Goal: Obtain resource: Obtain resource

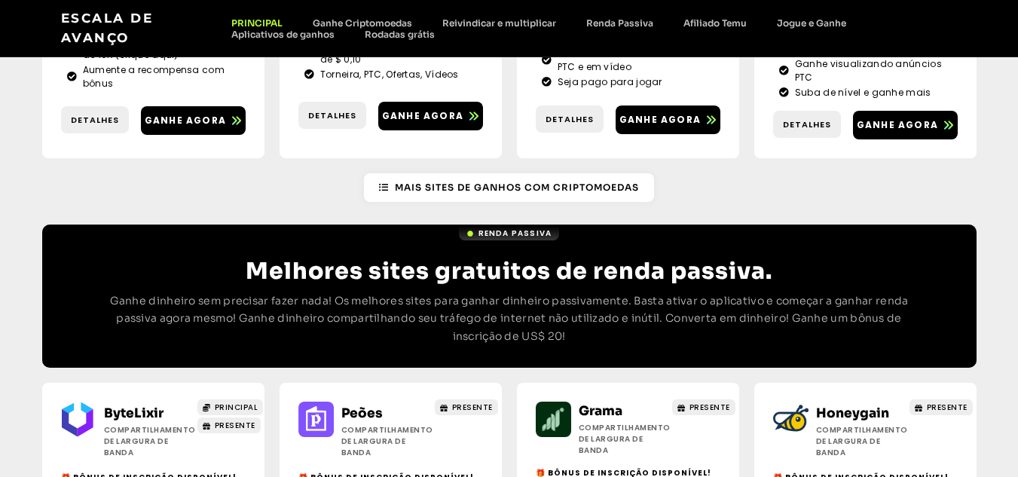
scroll to position [1733, 0]
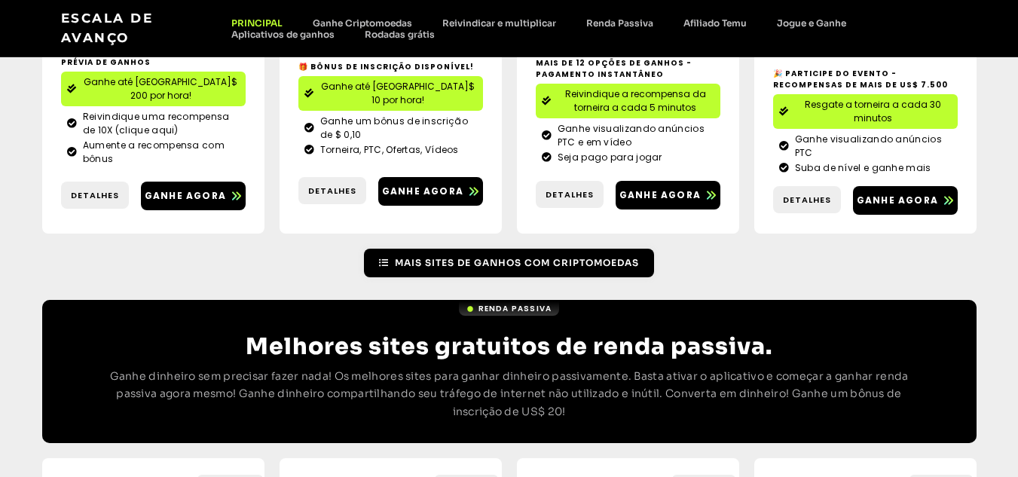
click at [391, 256] on span "Mais sites de ganhos com criptomoedas" at bounding box center [509, 263] width 260 height 14
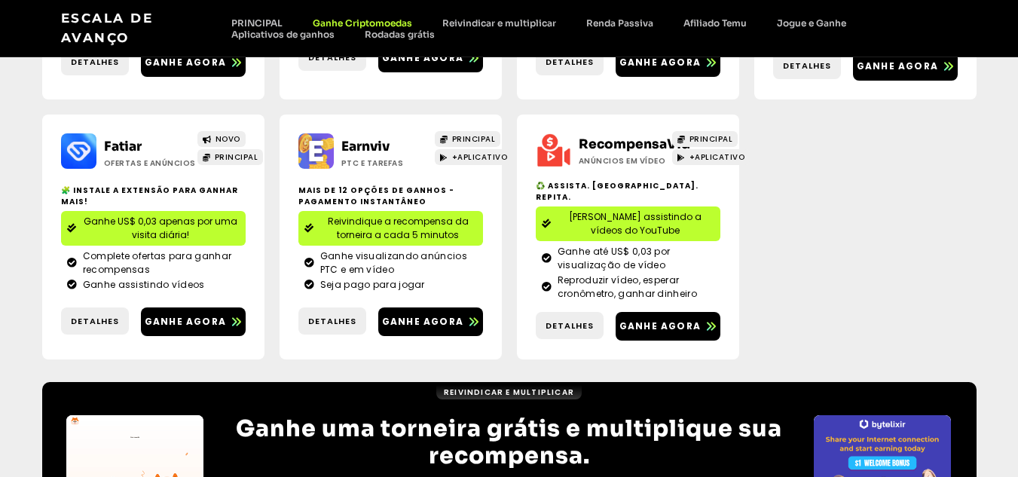
scroll to position [855, 0]
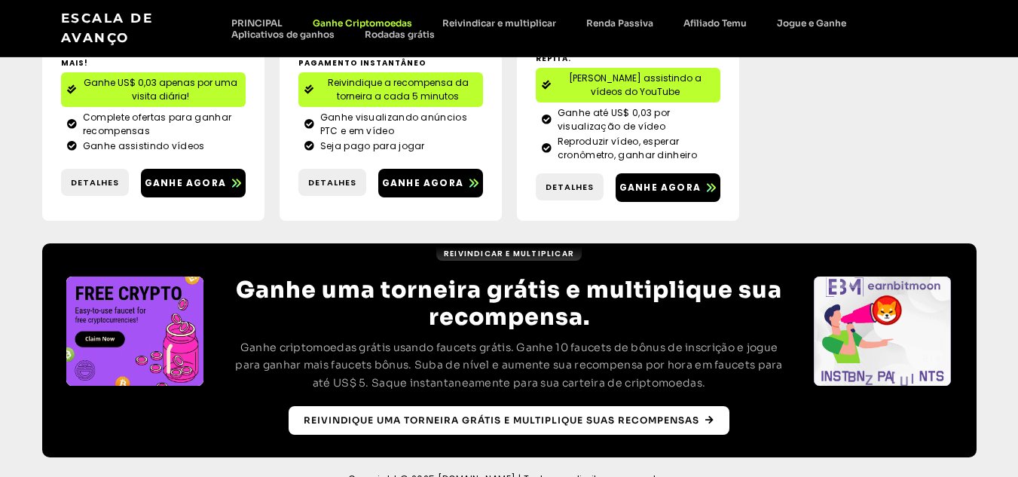
click at [634, 414] on font "Reivindique uma torneira grátis e multiplique suas recompensas" at bounding box center [502, 419] width 396 height 11
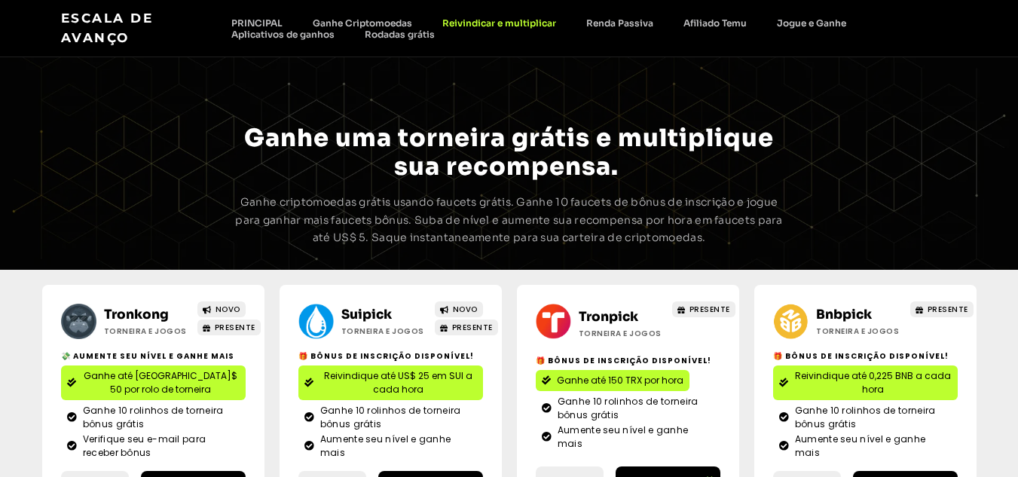
scroll to position [75, 0]
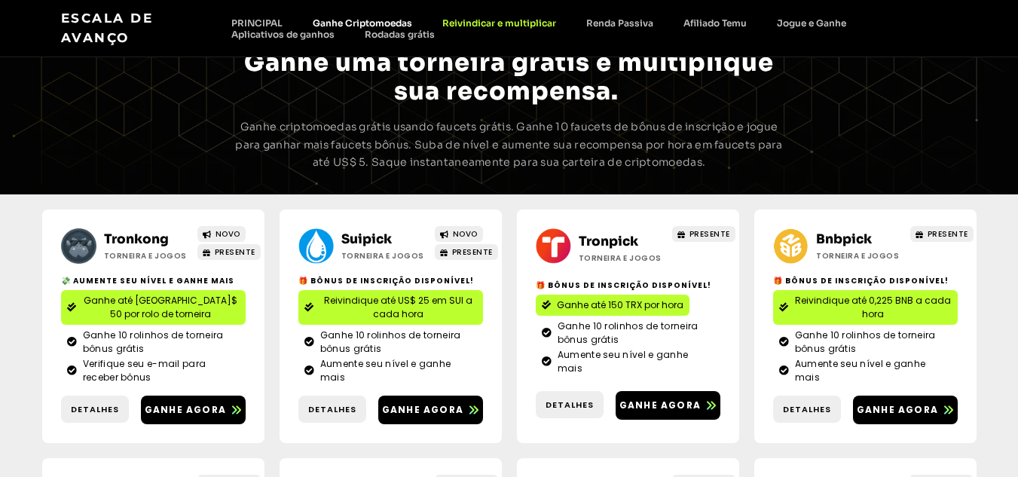
click at [385, 20] on font "Ganhe Criptomoedas" at bounding box center [362, 22] width 99 height 11
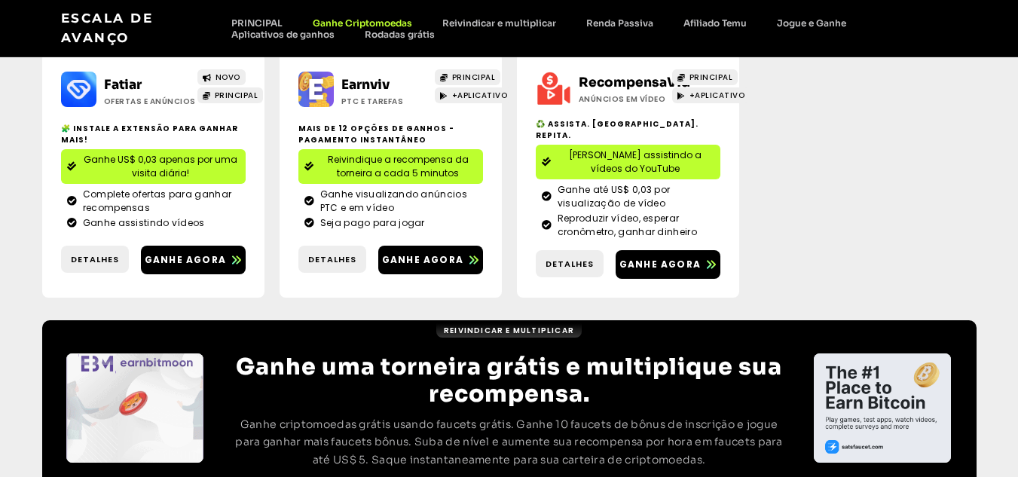
scroll to position [855, 0]
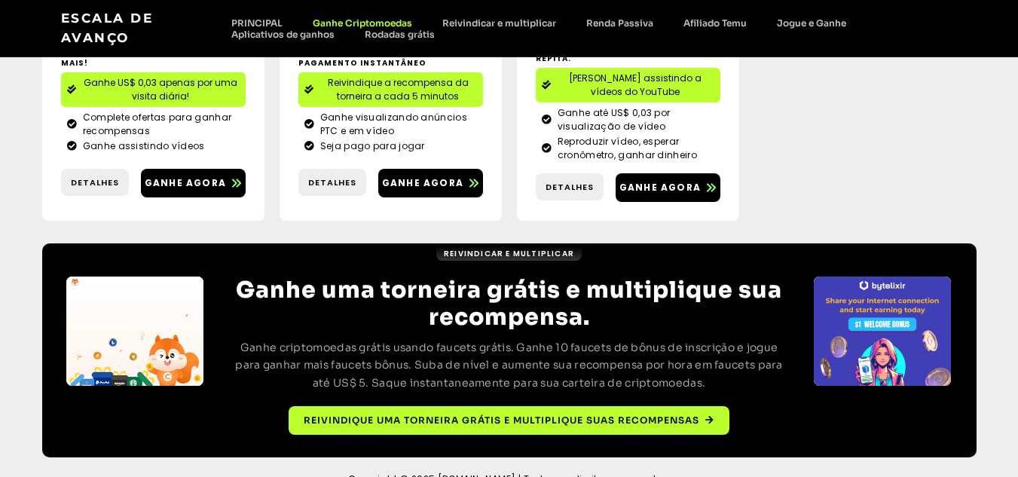
click at [544, 248] on font "Reivindicar e multiplicar" at bounding box center [509, 253] width 130 height 11
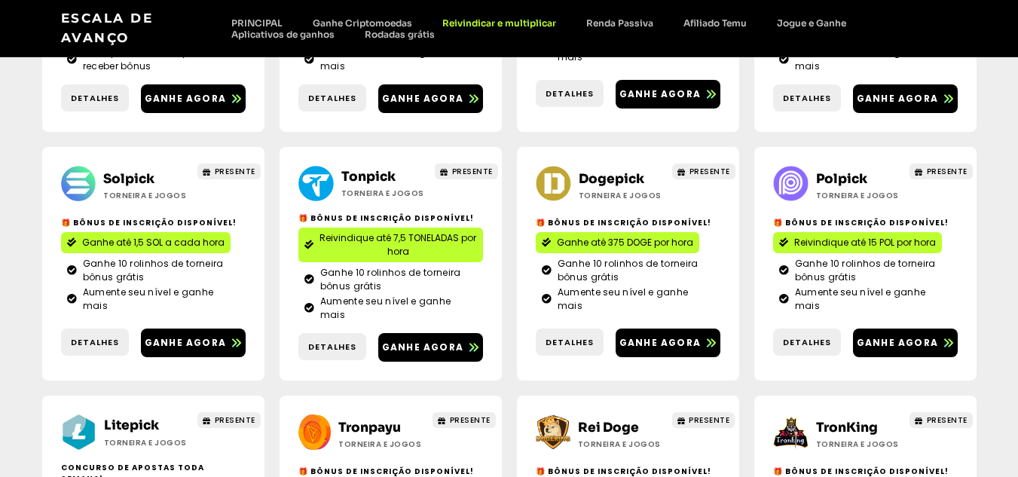
scroll to position [396, 0]
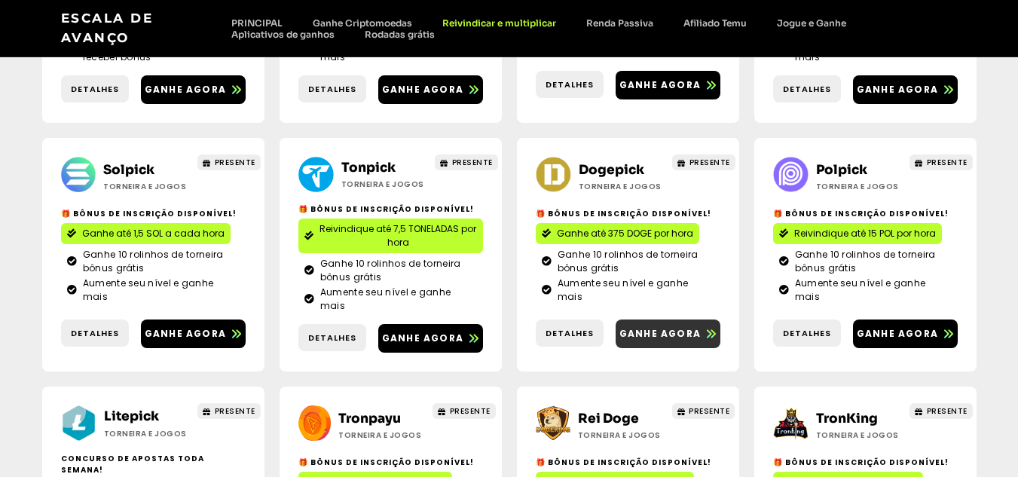
click at [674, 327] on font "Ganhe agora" at bounding box center [659, 333] width 81 height 13
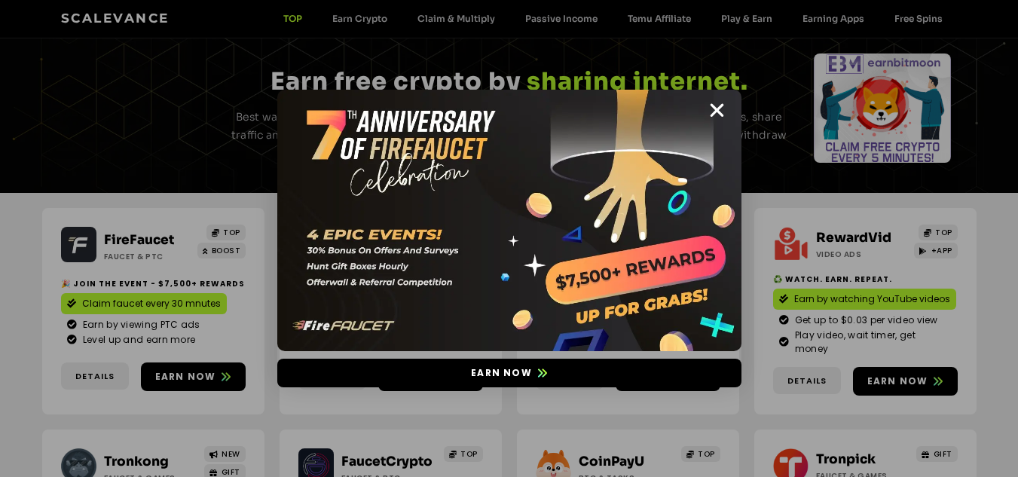
scroll to position [75, 0]
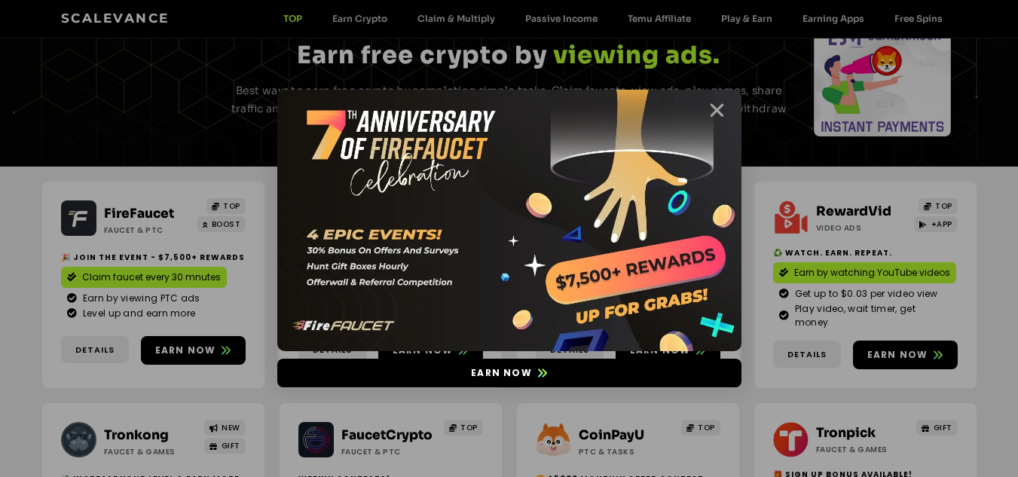
click at [718, 106] on icon "Close" at bounding box center [717, 110] width 19 height 19
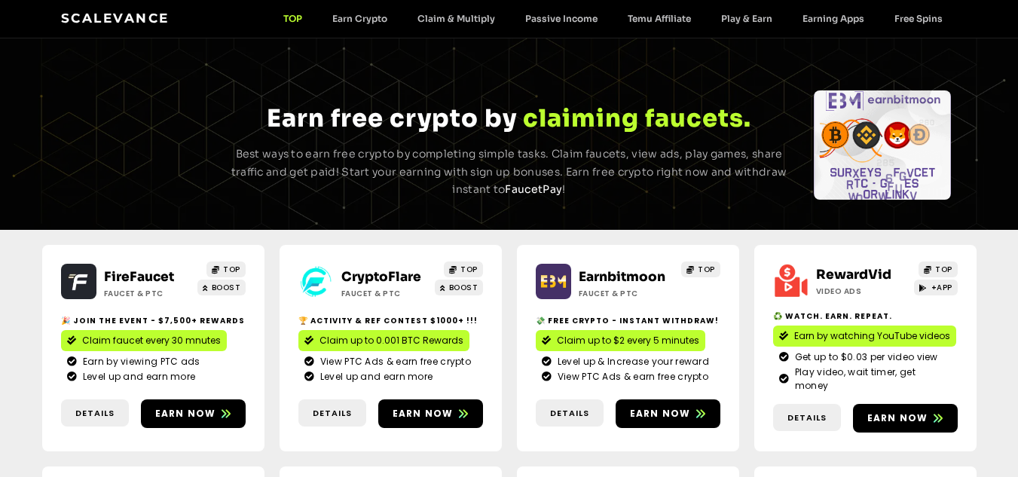
scroll to position [0, 0]
